Goal: Task Accomplishment & Management: Use online tool/utility

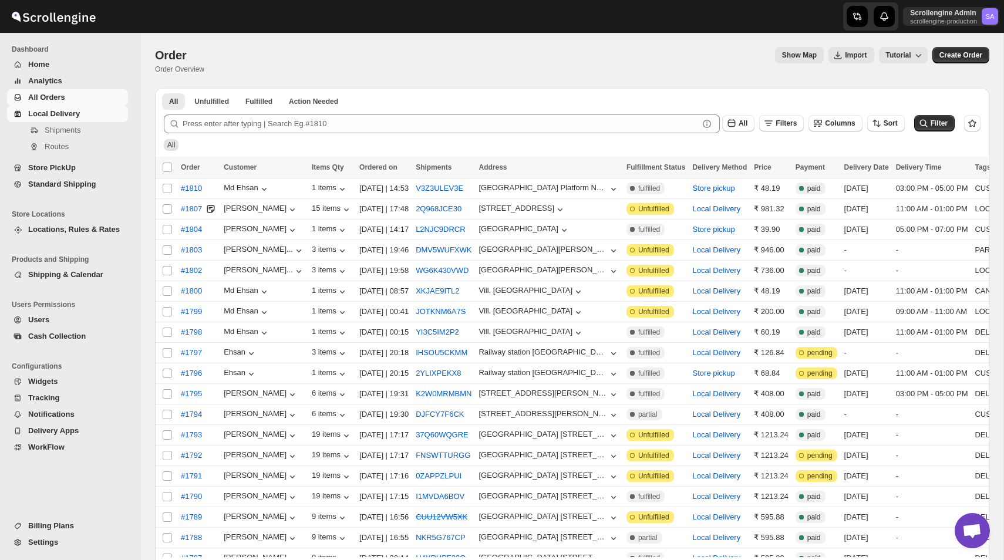
click at [60, 112] on span "Local Delivery" at bounding box center [54, 113] width 52 height 9
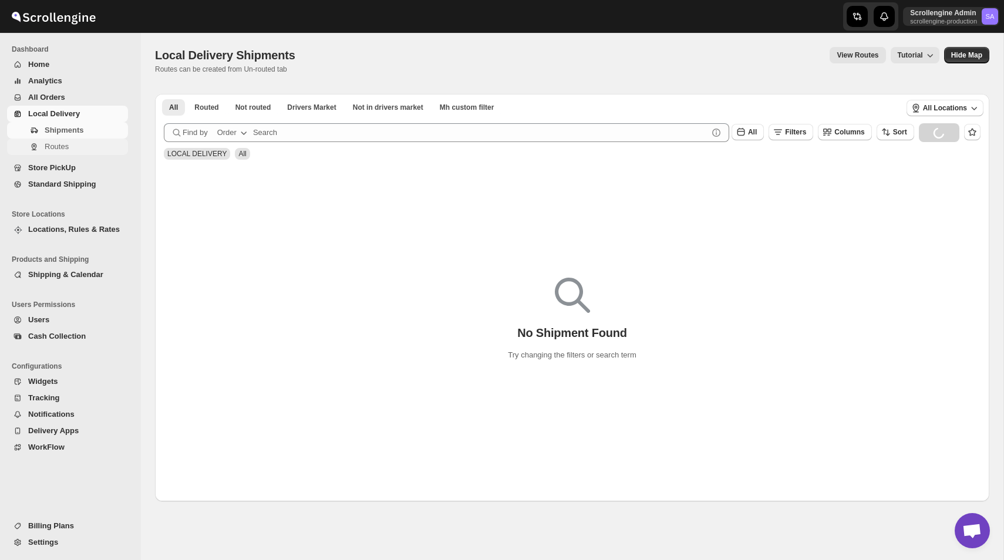
click at [77, 154] on button "Routes" at bounding box center [67, 147] width 121 height 16
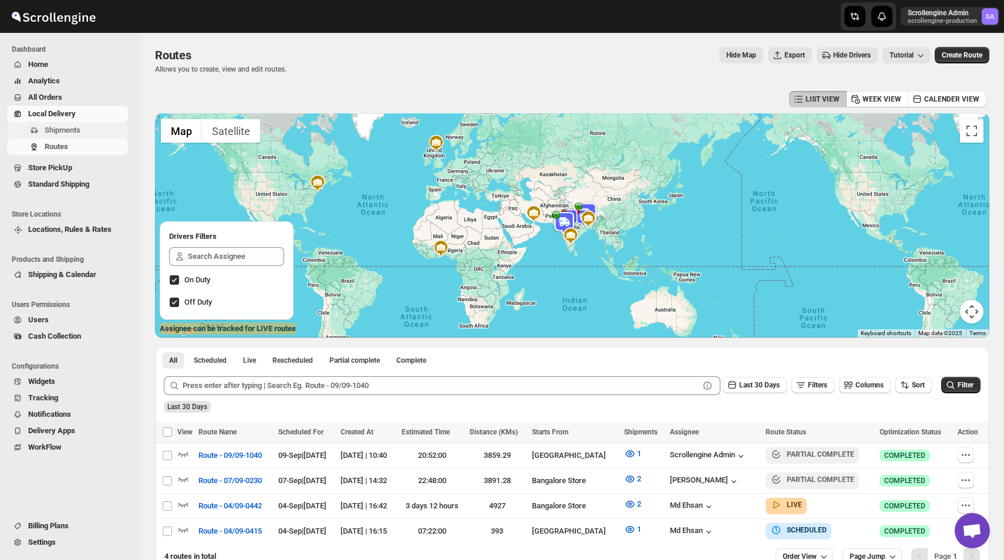
click at [87, 131] on span "Shipments" at bounding box center [85, 130] width 81 height 12
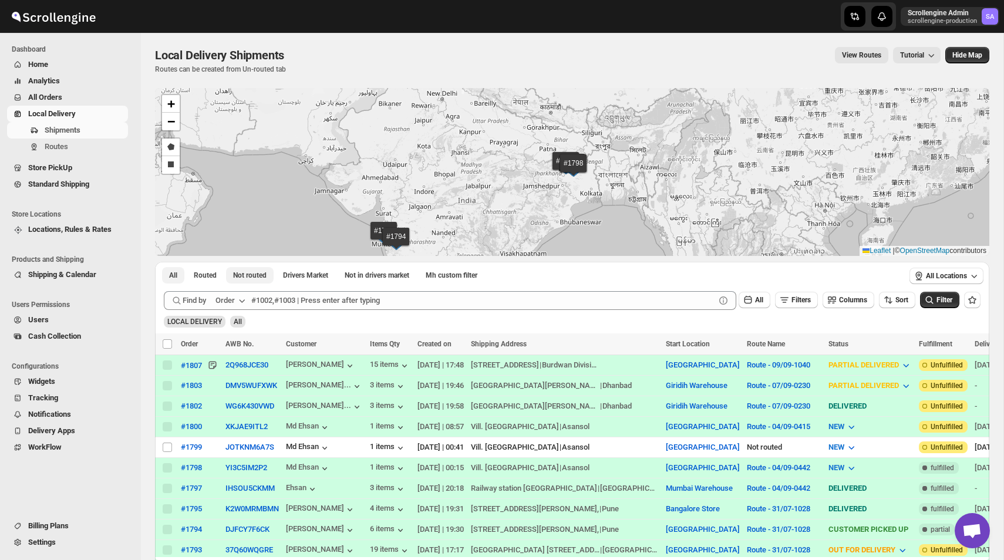
click at [258, 268] on button "Not routed" at bounding box center [250, 275] width 48 height 16
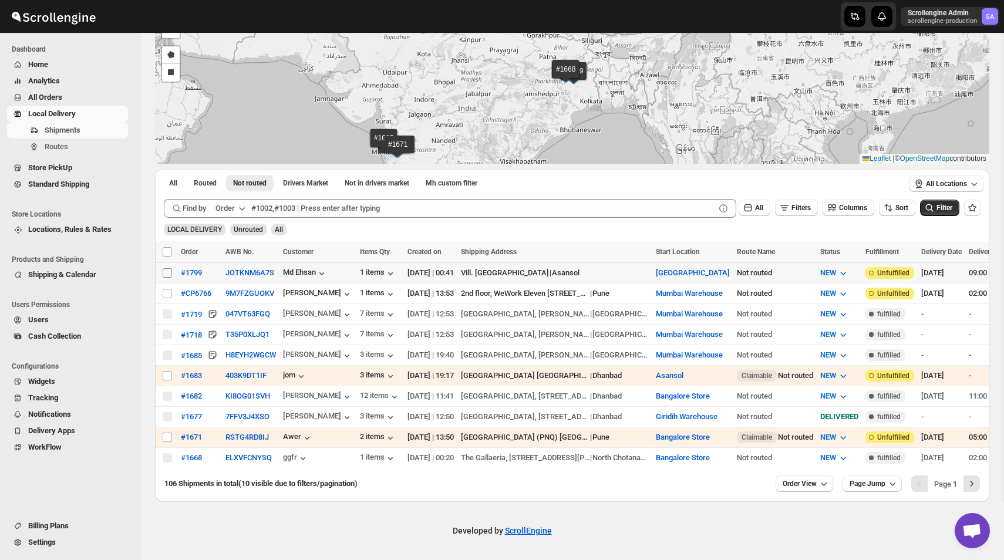
click at [166, 268] on input "Select shipment" at bounding box center [167, 272] width 9 height 9
checkbox input "true"
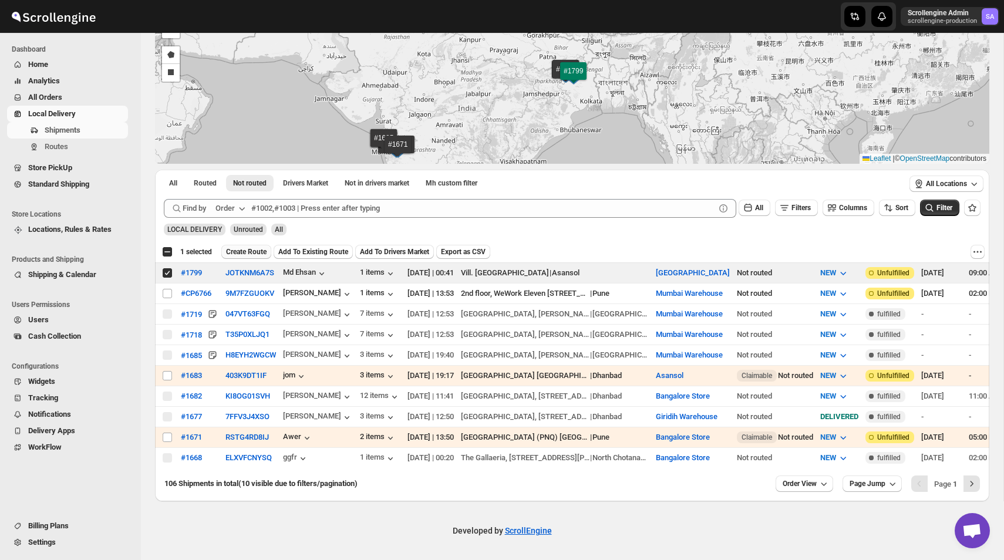
click at [258, 245] on button "Create Route" at bounding box center [246, 252] width 50 height 14
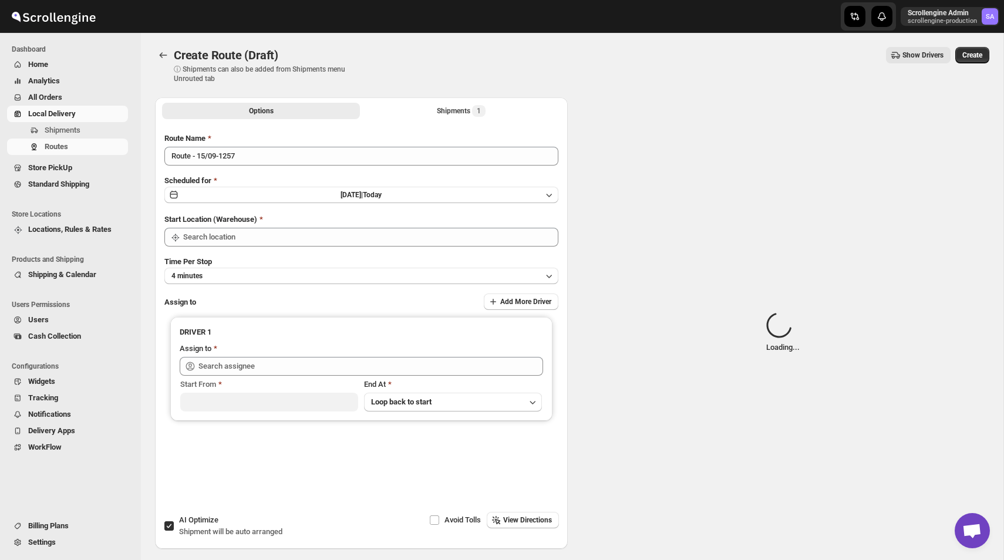
type input "[GEOGRAPHIC_DATA]"
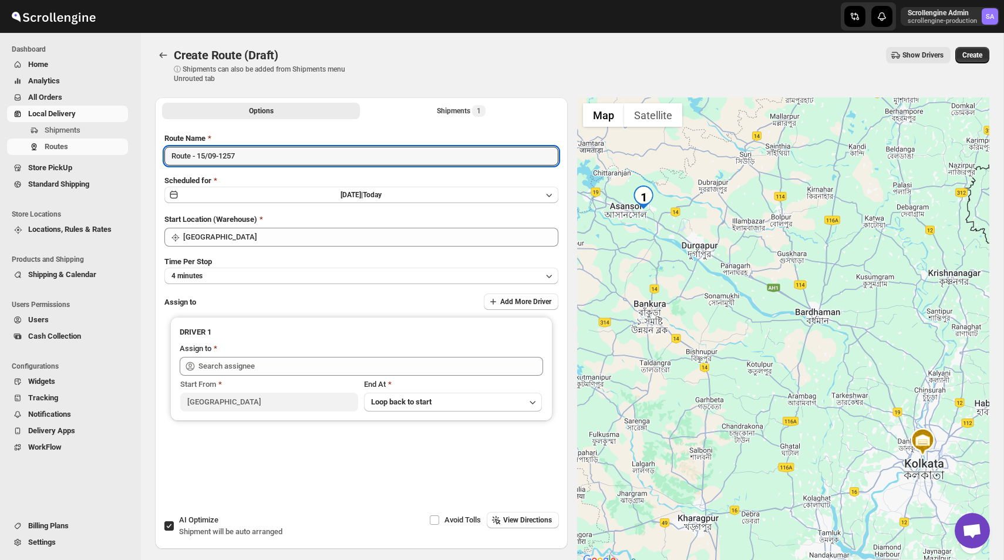
drag, startPoint x: 265, startPoint y: 153, endPoint x: 85, endPoint y: 156, distance: 180.8
click at [85, 156] on div "Skip to content Scrollengine Admin scrollengine-production SA Dashboard Home An…" at bounding box center [502, 313] width 1004 height 626
click at [447, 114] on div "Shipments 1" at bounding box center [461, 111] width 49 height 12
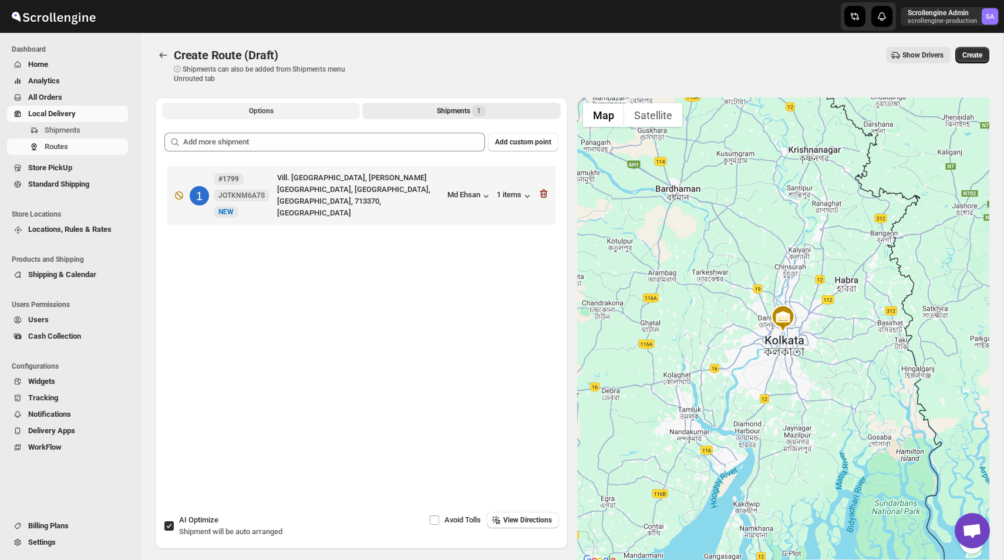
click at [275, 107] on button "Options" at bounding box center [261, 111] width 198 height 16
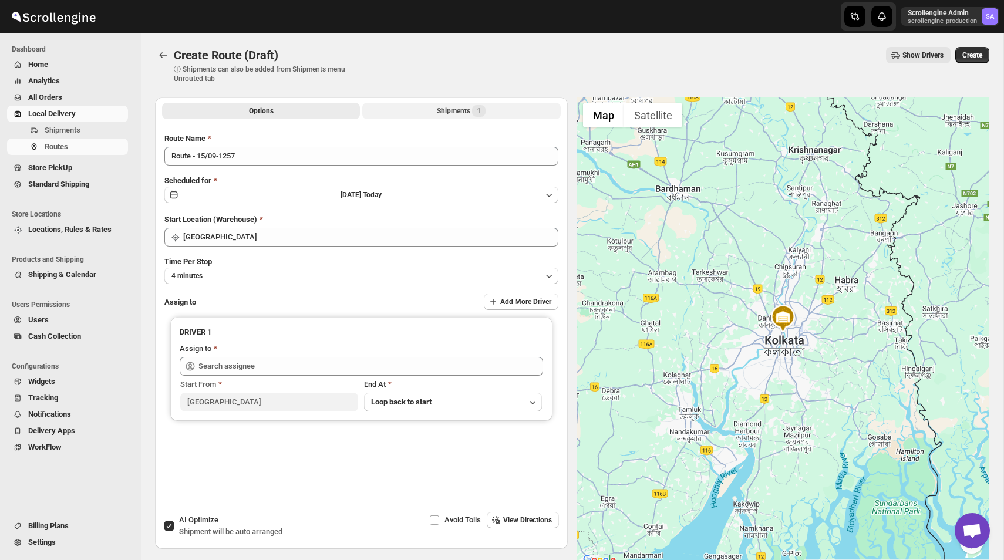
click at [494, 104] on button "Shipments 1" at bounding box center [461, 111] width 198 height 16
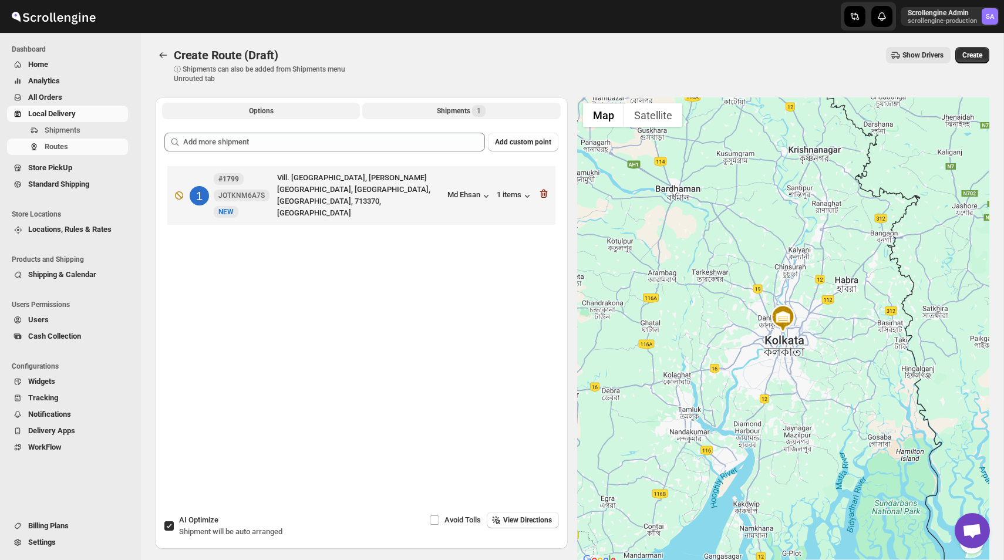
click at [298, 107] on button "Options" at bounding box center [261, 111] width 198 height 16
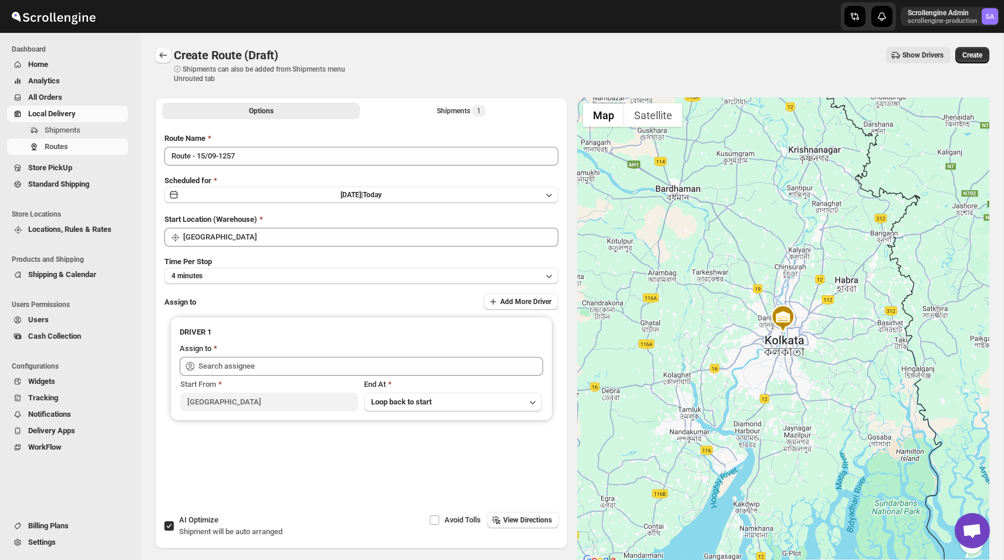
click at [163, 56] on icon "Routes" at bounding box center [163, 55] width 12 height 12
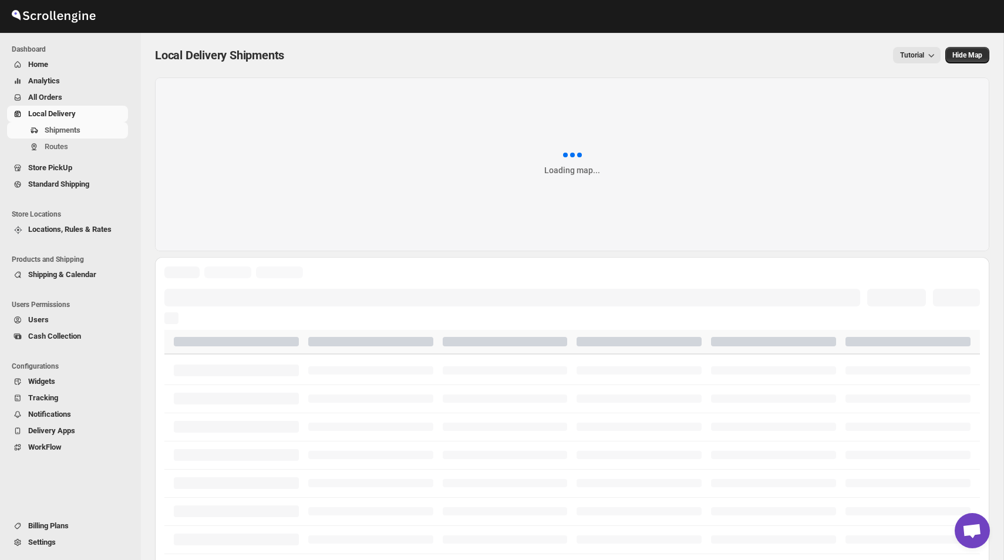
click at [26, 59] on button "Home" at bounding box center [67, 64] width 121 height 16
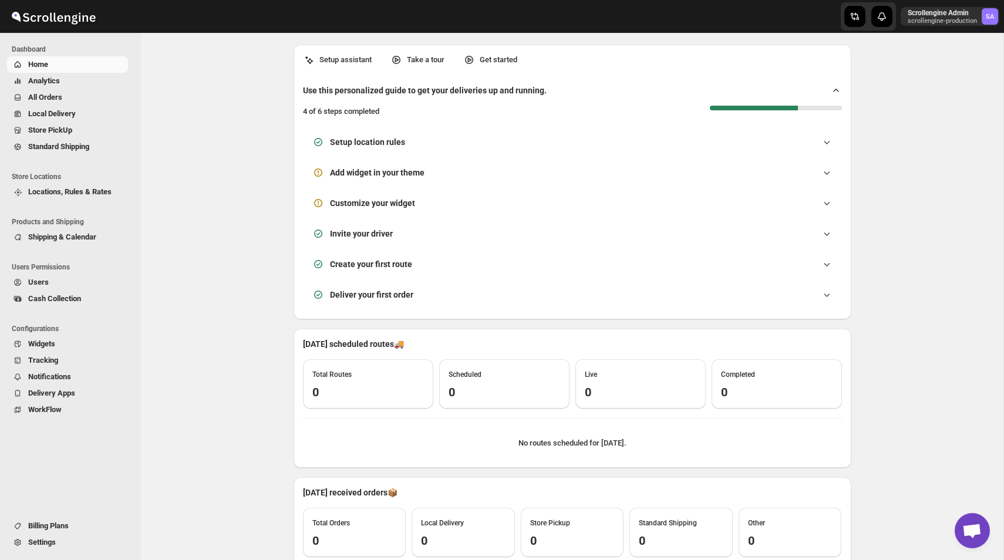
click at [42, 84] on span "Analytics" at bounding box center [44, 80] width 32 height 9
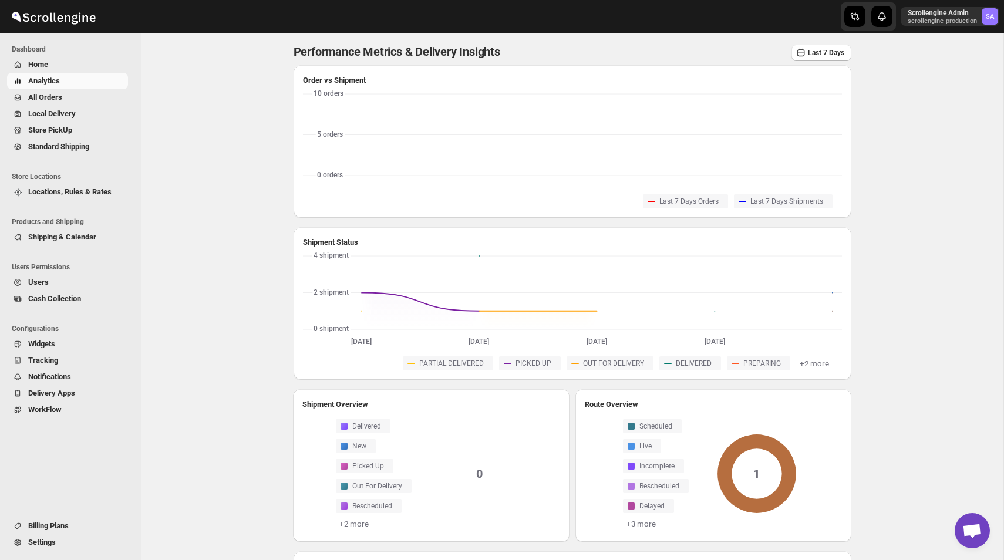
click at [57, 103] on button "All Orders" at bounding box center [67, 97] width 121 height 16
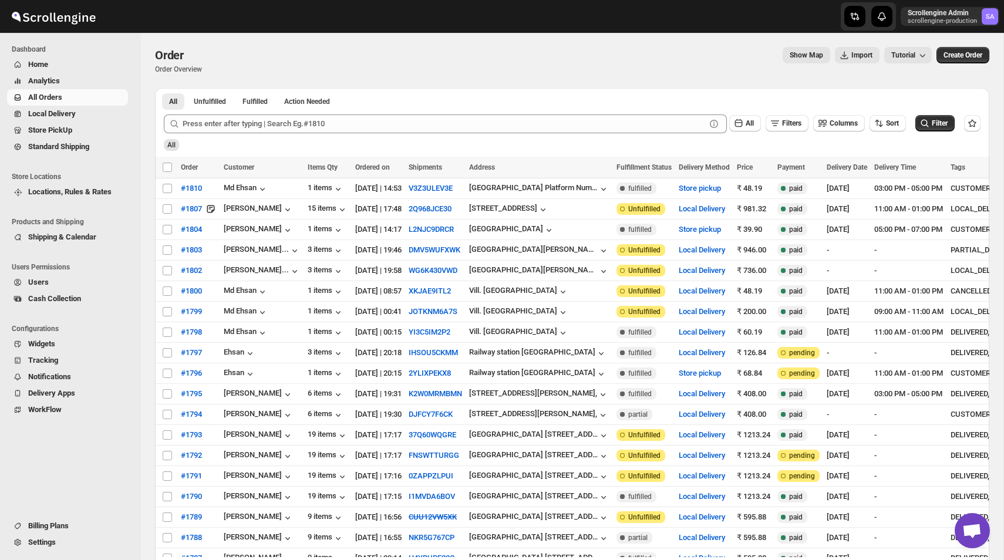
click at [55, 543] on span "Settings" at bounding box center [42, 542] width 28 height 9
